Goal: Information Seeking & Learning: Learn about a topic

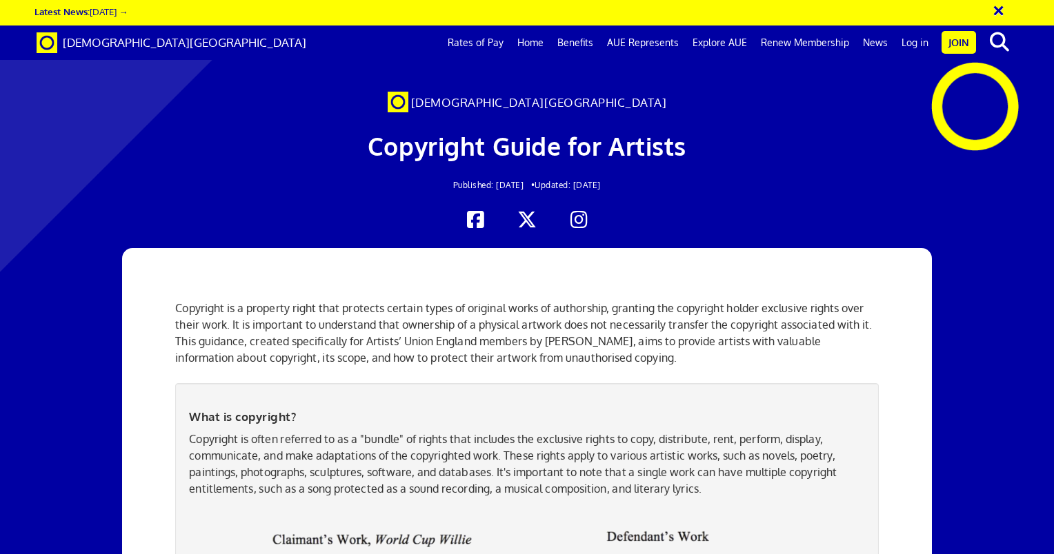
scroll to position [0, 10]
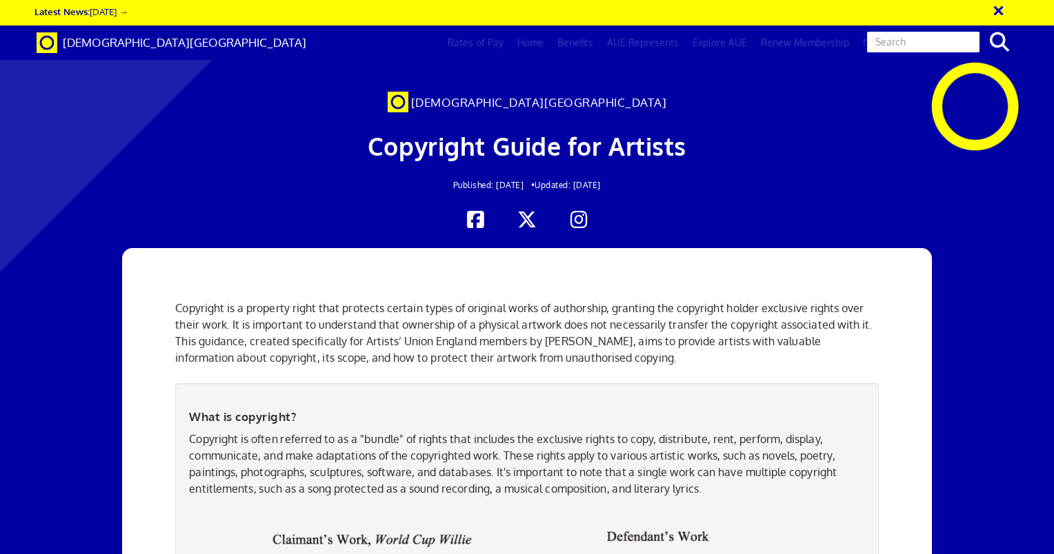
click at [925, 35] on input "text" at bounding box center [922, 41] width 115 height 23
type input "public art"
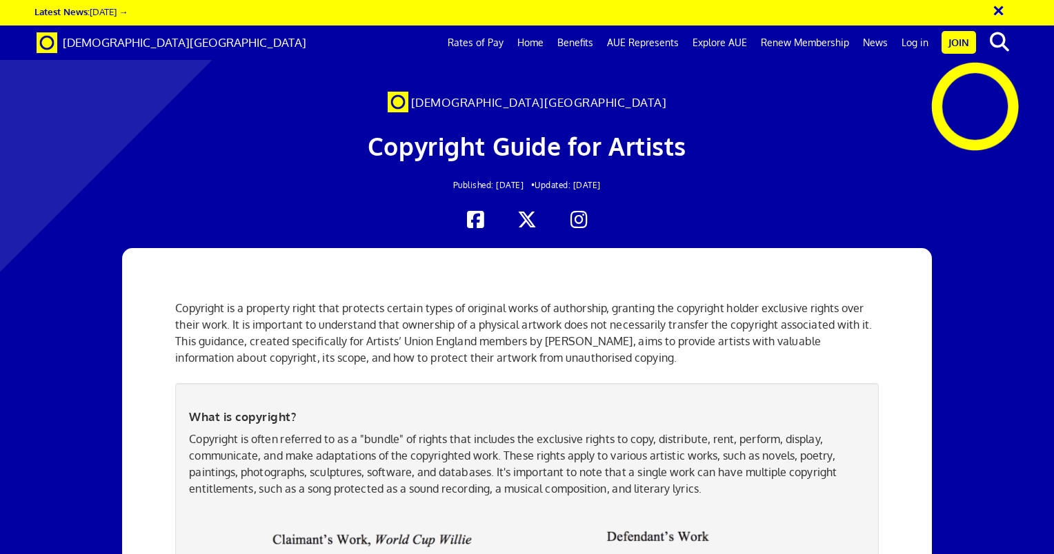
scroll to position [3814, 0]
